Goal: Find specific page/section: Find specific page/section

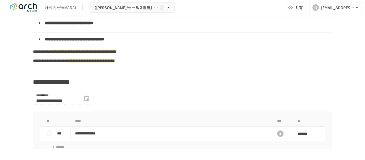
scroll to position [295, 0]
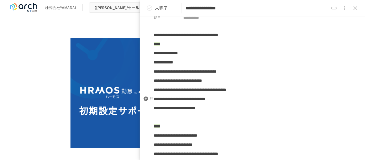
scroll to position [27, 0]
